Goal: Information Seeking & Learning: Learn about a topic

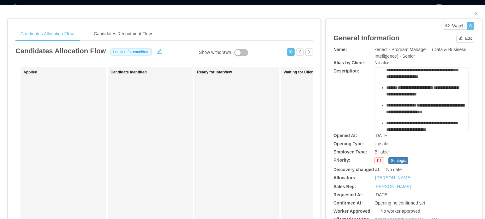
scroll to position [64, 0]
drag, startPoint x: 399, startPoint y: 77, endPoint x: 431, endPoint y: 94, distance: 35.6
click at [431, 80] on div "**********" at bounding box center [424, 70] width 77 height 20
drag, startPoint x: 390, startPoint y: 85, endPoint x: 412, endPoint y: 95, distance: 24.0
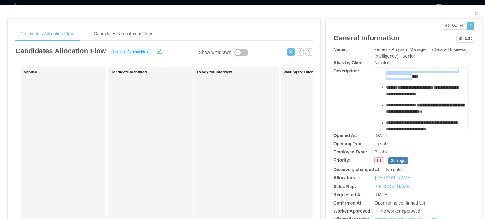
click at [412, 80] on div "**********" at bounding box center [424, 70] width 77 height 20
click at [411, 79] on span "**********" at bounding box center [422, 70] width 73 height 18
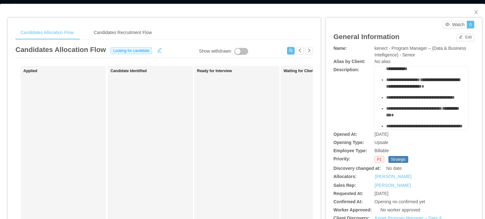
scroll to position [89, 0]
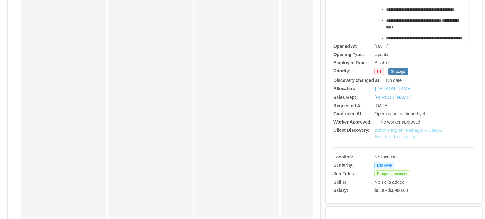
click at [403, 137] on link "Kenet-Program Manager – Data & Business Intelligence" at bounding box center [407, 134] width 67 height 12
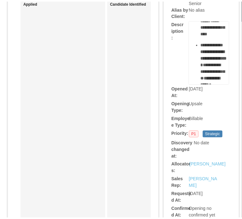
scroll to position [1083, 0]
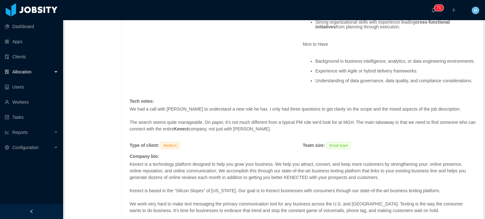
scroll to position [438, 0]
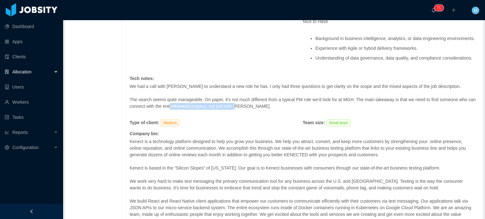
drag, startPoint x: 177, startPoint y: 110, endPoint x: 254, endPoint y: 109, distance: 77.3
click at [254, 109] on p "The search seems quite manageable. On paper, it's not much different from a typ…" at bounding box center [302, 103] width 346 height 13
click at [254, 110] on p "The search seems quite manageable. On paper, it's not much different from a typ…" at bounding box center [302, 103] width 346 height 13
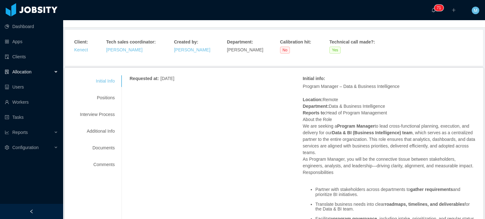
scroll to position [0, 0]
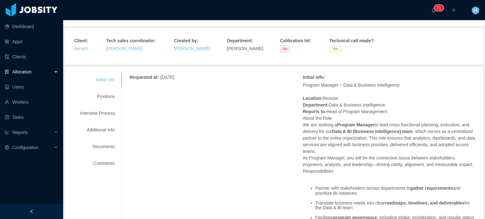
click at [114, 99] on div "Positions" at bounding box center [97, 97] width 50 height 12
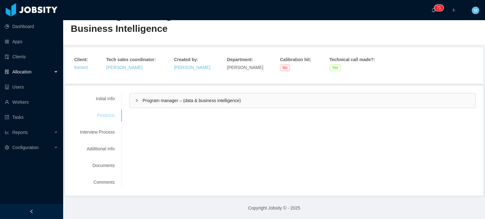
scroll to position [25, 0]
click at [138, 95] on div "Program manager – (data & business intelligence)" at bounding box center [302, 101] width 345 height 15
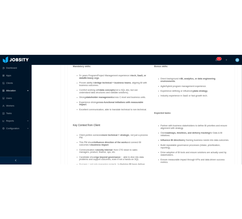
scroll to position [436, 0]
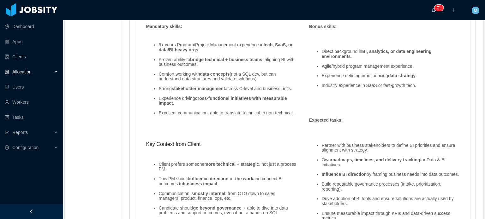
click at [231, 111] on li "Excellent communication, able to translate technical to non-technical." at bounding box center [227, 113] width 138 height 5
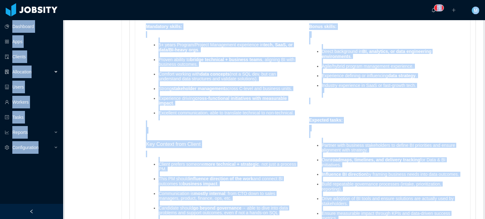
copy section "Dashboard Apps Clients Allocation Users Workers Tasks Reports Configuration ···…"
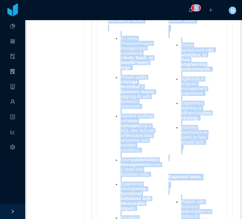
scroll to position [534, 0]
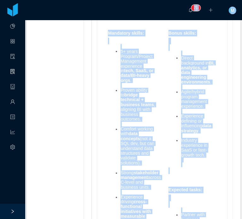
click at [162, 96] on div "Bonus skills : Direct background in BI, analytics, or data engineering environm…" at bounding box center [192, 104] width 61 height 148
click at [150, 98] on li "Proven ability to bridge technical + business teams , aligning BI with business…" at bounding box center [138, 105] width 35 height 34
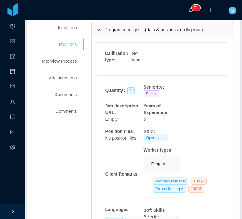
scroll to position [113, 0]
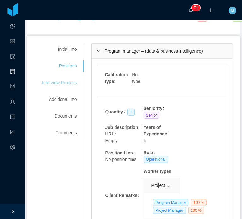
click at [73, 78] on div "Interview Process" at bounding box center [59, 83] width 50 height 12
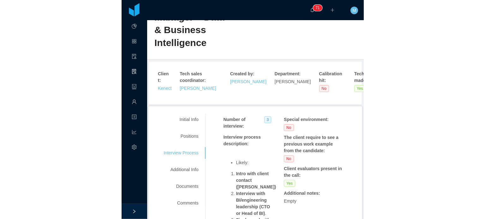
scroll to position [29, 0]
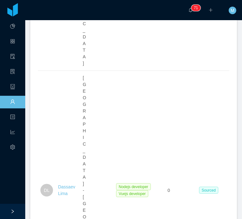
scroll to position [347, 0]
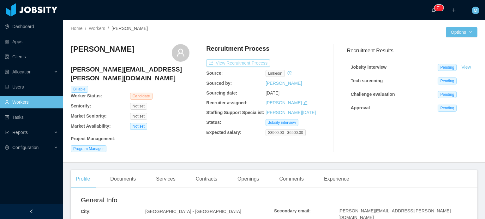
click at [242, 67] on button "View Recruitment Process" at bounding box center [238, 63] width 64 height 8
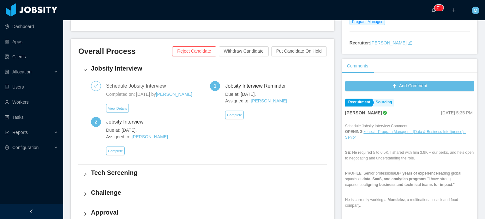
scroll to position [158, 0]
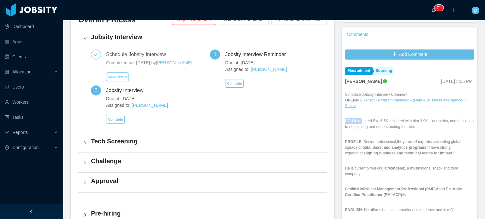
drag, startPoint x: 357, startPoint y: 114, endPoint x: 420, endPoint y: 133, distance: 65.8
click at [242, 132] on div "Schedule Jobsity Interview Comment: OPENING : kenect - Program Manager – (Data …" at bounding box center [409, 180] width 129 height 176
click at [242, 140] on strong "8+ years of experience" at bounding box center [417, 142] width 41 height 4
drag, startPoint x: 375, startPoint y: 118, endPoint x: 415, endPoint y: 121, distance: 39.9
click at [242, 121] on p "SE : He required 5 to 6.5K, I shared with him 3.9K + our perks, and he's open t…" at bounding box center [409, 123] width 129 height 11
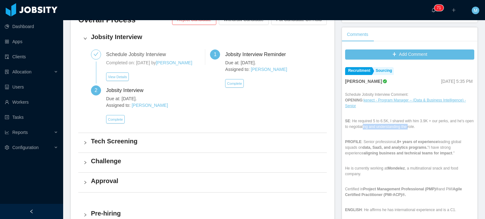
click at [242, 121] on p "SE : He required 5 to 6.5K, I shared with him 3.9K + our perks, and he's open t…" at bounding box center [409, 123] width 129 height 11
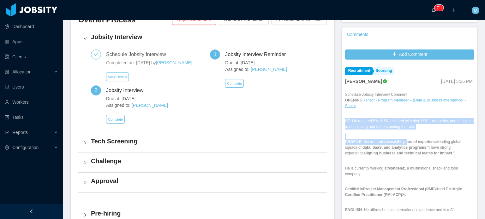
drag, startPoint x: 379, startPoint y: 134, endPoint x: 409, endPoint y: 139, distance: 30.1
click at [242, 139] on div "Schedule Jobsity Interview Comment: OPENING : kenect - Program Manager – (Data …" at bounding box center [409, 180] width 129 height 176
click at [242, 145] on strong "data, SaaS, and analytics programs." at bounding box center [394, 147] width 65 height 4
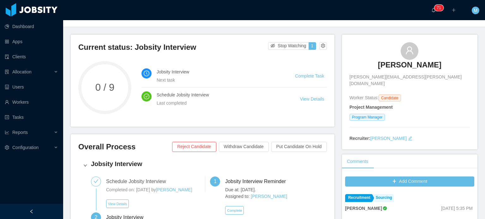
scroll to position [0, 0]
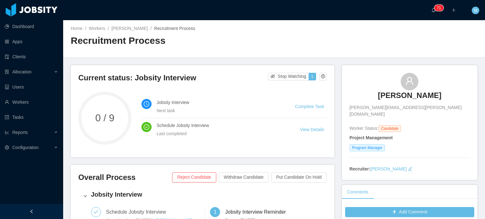
click at [242, 97] on h3 "[PERSON_NAME]" at bounding box center [409, 96] width 63 height 10
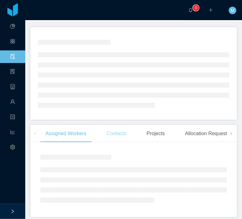
scroll to position [47, 0]
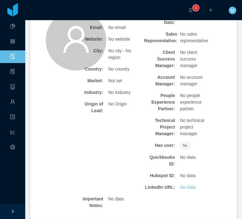
click at [117, 112] on div "Origin of Lead: No Origin" at bounding box center [106, 107] width 72 height 18
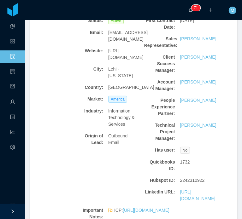
scroll to position [0, 0]
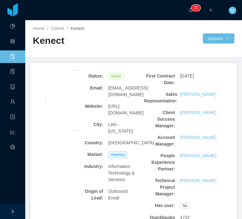
click at [111, 101] on div "https://www.kenect.com/" at bounding box center [124, 110] width 36 height 18
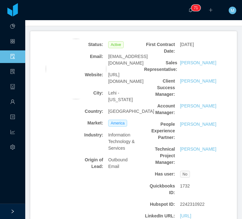
scroll to position [189, 0]
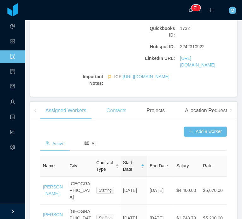
click at [125, 108] on div "Contacts" at bounding box center [117, 111] width 30 height 18
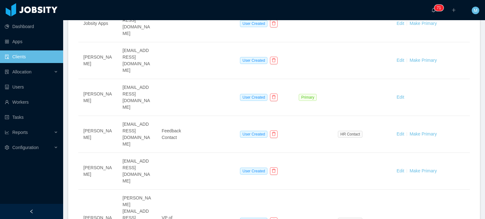
scroll to position [286, 0]
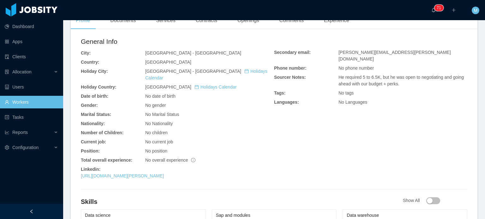
scroll to position [166, 0]
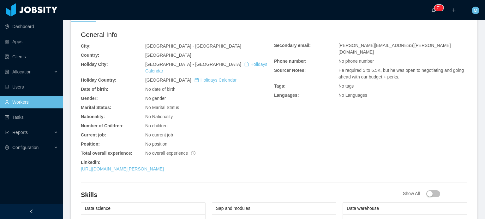
click at [151, 157] on div "General Info City: [GEOGRAPHIC_DATA] - [GEOGRAPHIC_DATA] Country: [GEOGRAPHIC_D…" at bounding box center [177, 102] width 193 height 145
click at [152, 167] on link "[URL][DOMAIN_NAME][PERSON_NAME]" at bounding box center [122, 169] width 83 height 5
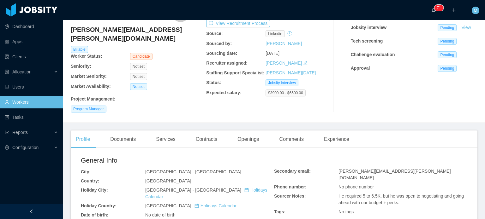
scroll to position [0, 0]
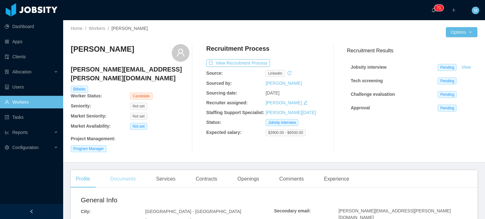
click at [133, 170] on div "Documents" at bounding box center [123, 179] width 36 height 18
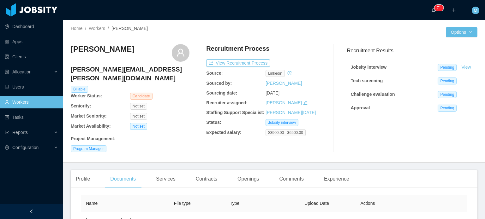
scroll to position [62, 0]
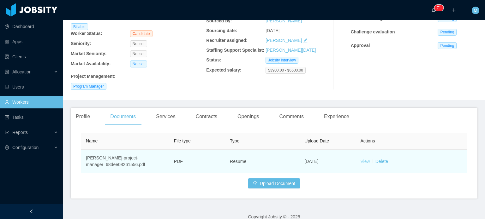
click at [361, 159] on link "View" at bounding box center [364, 161] width 9 height 5
